Goal: Navigation & Orientation: Understand site structure

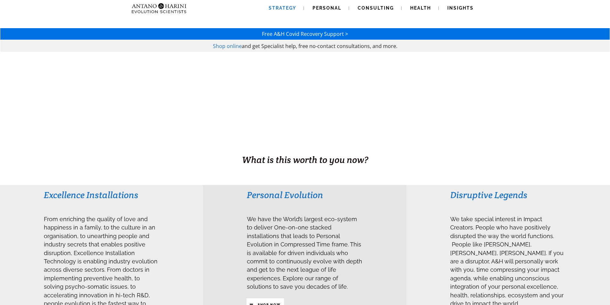
click at [286, 5] on span "Strategy" at bounding box center [282, 7] width 28 height 5
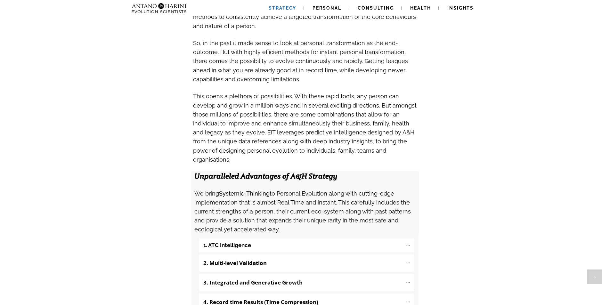
scroll to position [545, 0]
click at [332, 6] on span "Personal" at bounding box center [326, 7] width 29 height 5
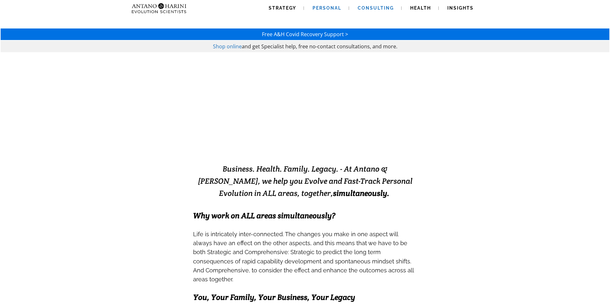
click at [363, 7] on span "Consulting" at bounding box center [375, 7] width 36 height 5
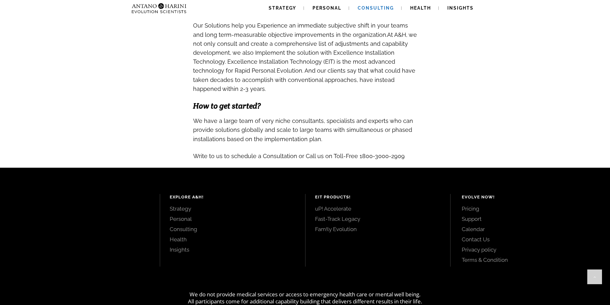
scroll to position [651, 0]
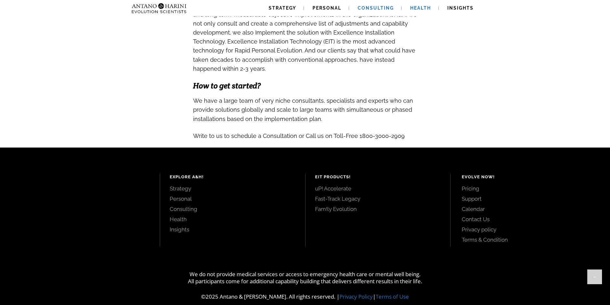
click at [423, 8] on span "Health" at bounding box center [420, 7] width 21 height 5
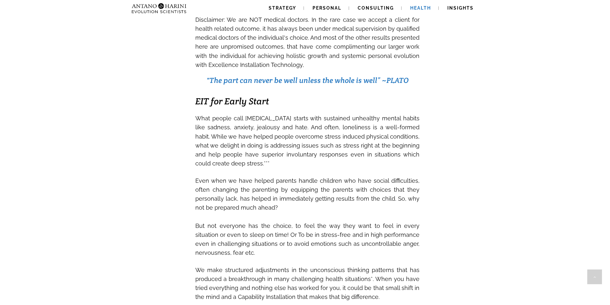
scroll to position [707, 0]
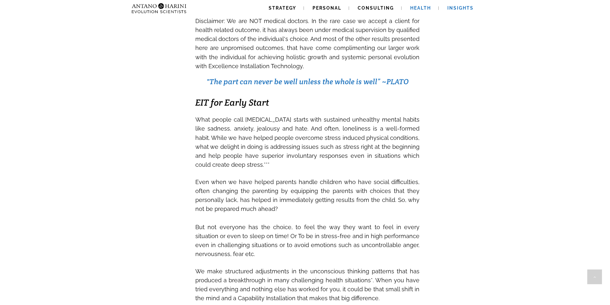
click at [458, 7] on span "Insights" at bounding box center [460, 7] width 26 height 5
